Goal: Use online tool/utility: Utilize a website feature to perform a specific function

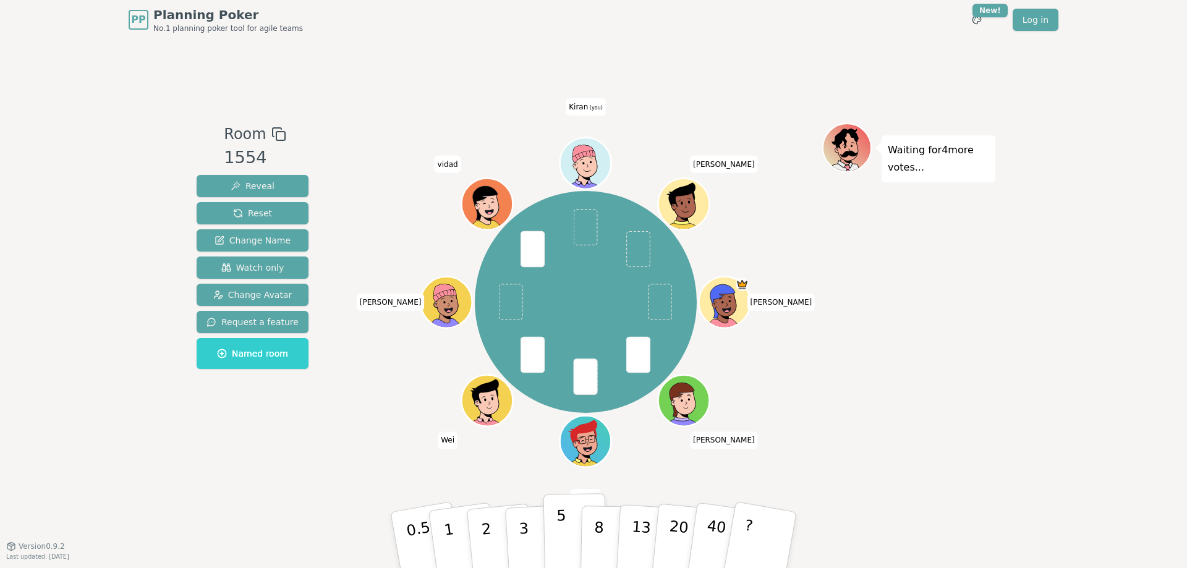
click at [571, 533] on button "5" at bounding box center [576, 541] width 64 height 94
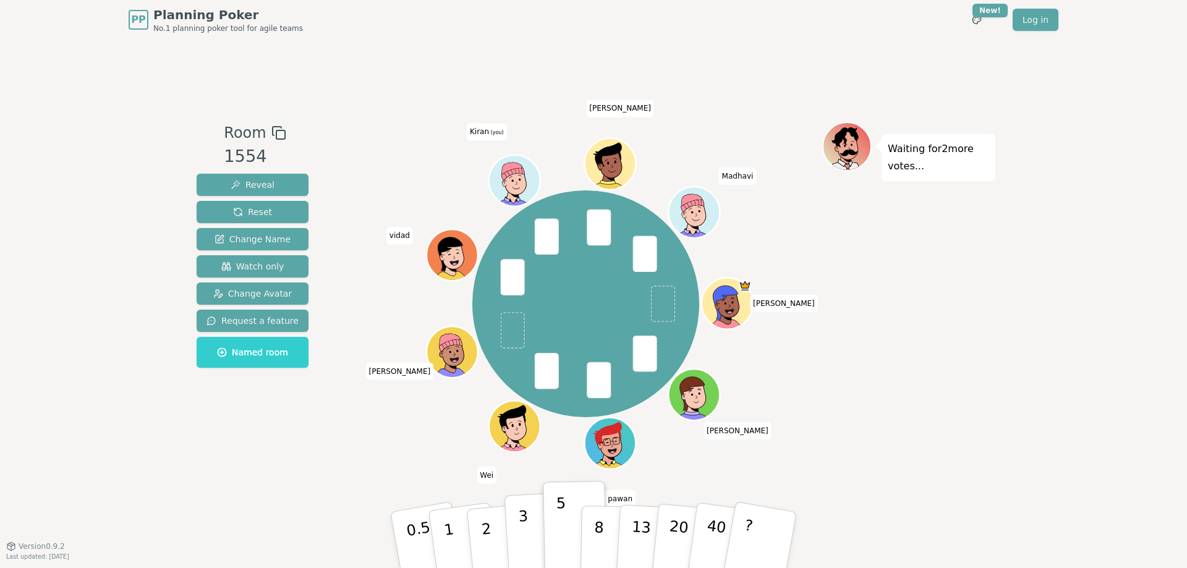
click at [526, 526] on p "3" at bounding box center [525, 541] width 14 height 67
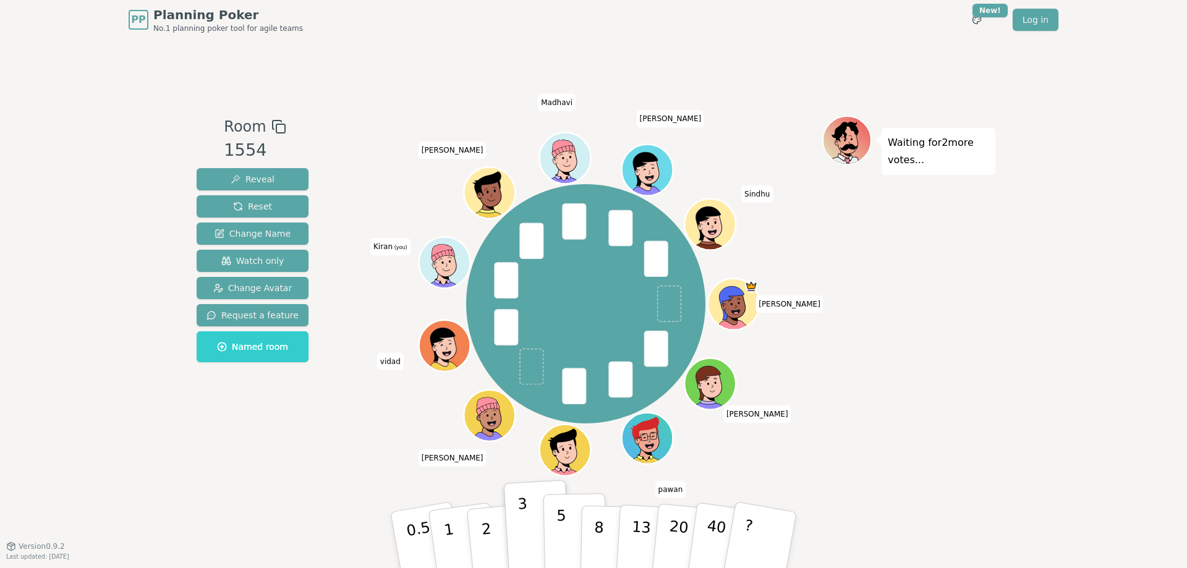
click at [556, 542] on button "5" at bounding box center [576, 541] width 64 height 94
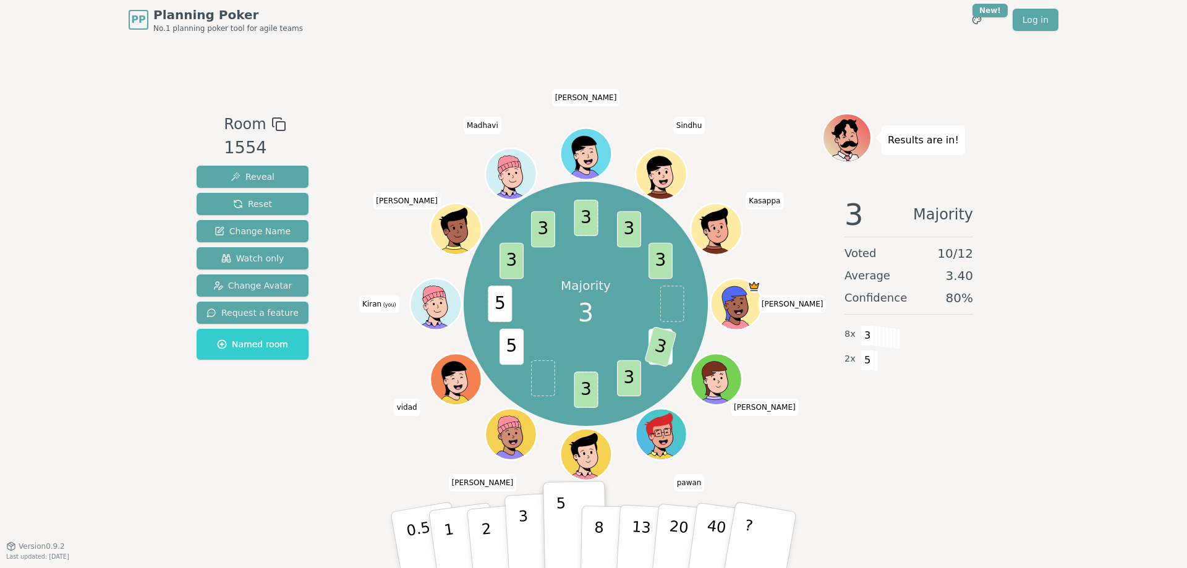
click at [525, 529] on p "3" at bounding box center [525, 541] width 14 height 67
